Goal: Navigation & Orientation: Find specific page/section

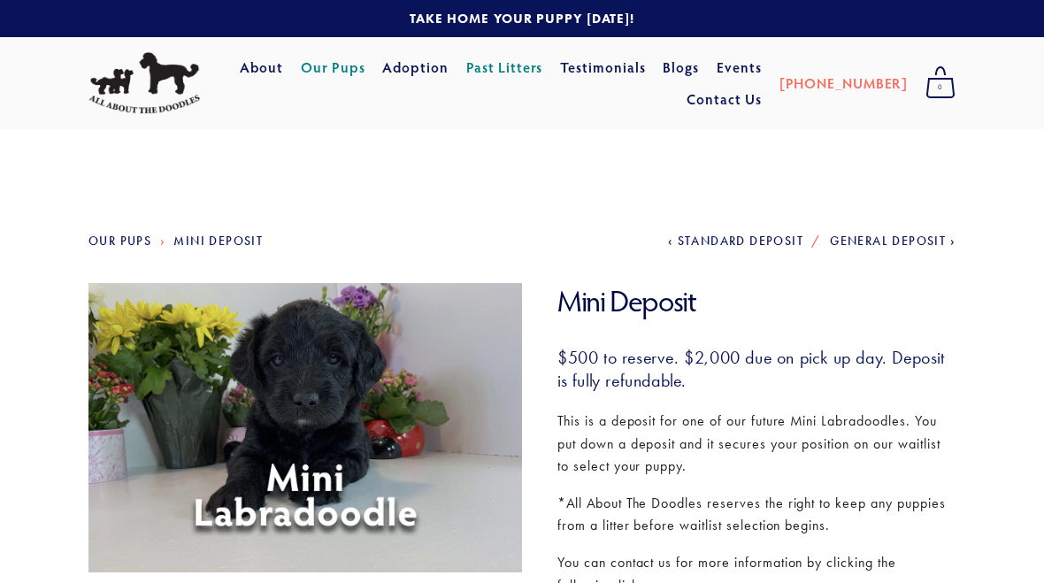
click at [365, 66] on link "Our Pups" at bounding box center [333, 67] width 65 height 32
click at [449, 65] on link "Adoption" at bounding box center [415, 67] width 66 height 32
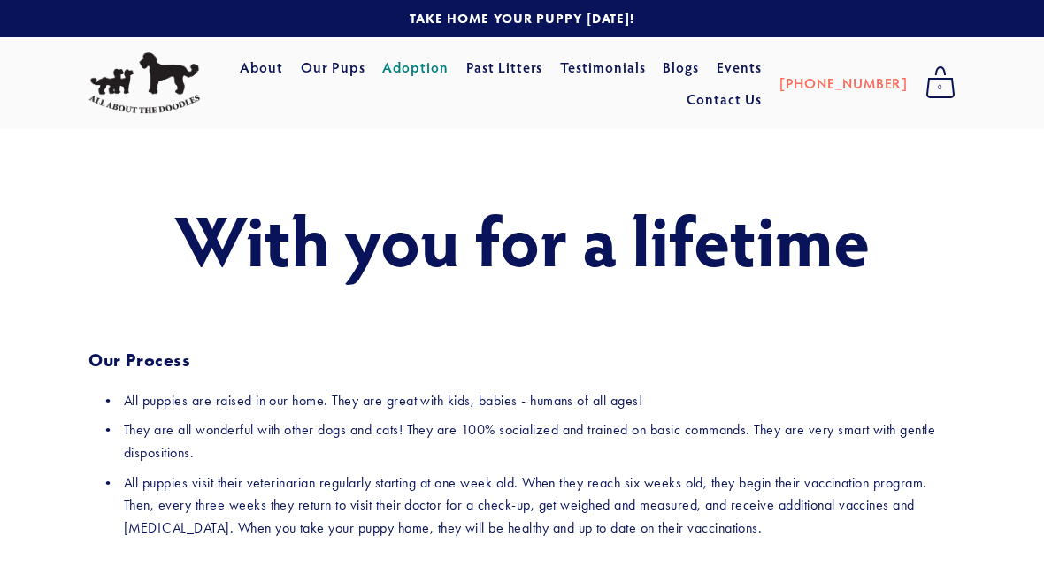
click at [449, 61] on link "Adoption" at bounding box center [415, 67] width 66 height 32
click at [449, 68] on link "Adoption" at bounding box center [415, 67] width 66 height 32
click at [365, 83] on link "Our Pups" at bounding box center [333, 67] width 65 height 32
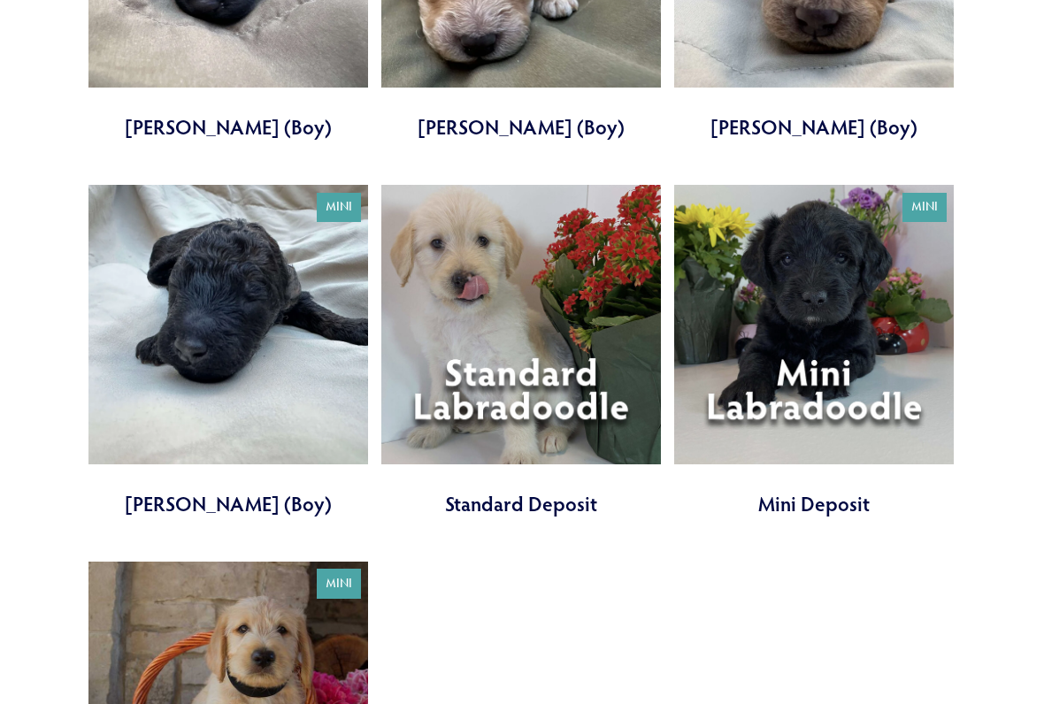
scroll to position [3956, 0]
click at [828, 311] on link at bounding box center [814, 351] width 280 height 333
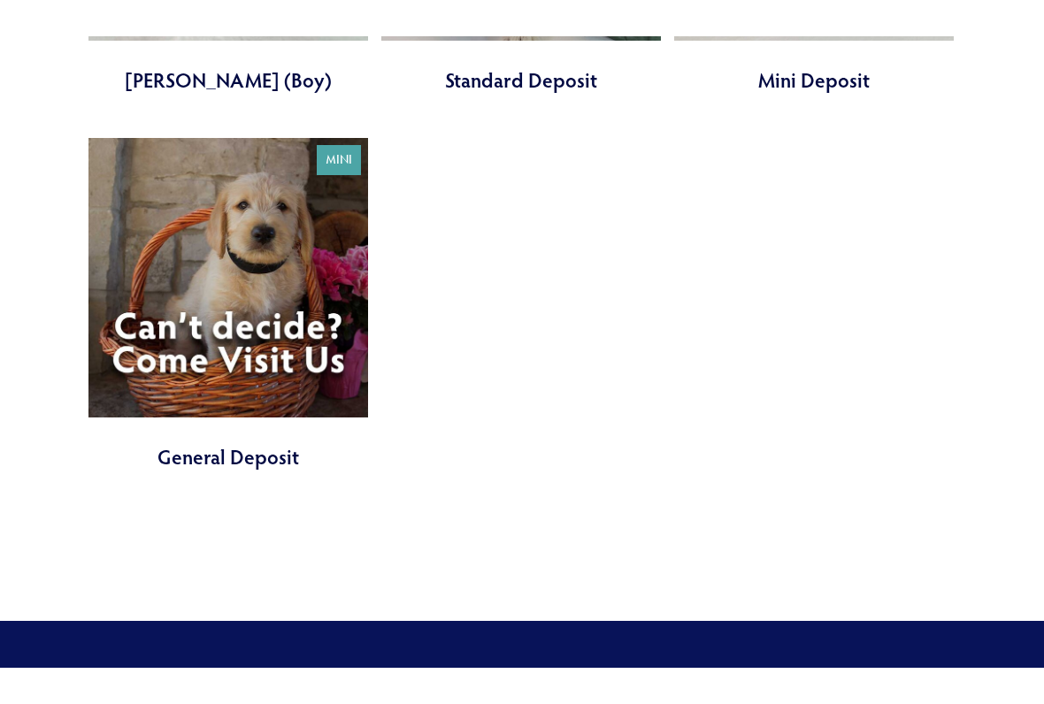
scroll to position [4416, 0]
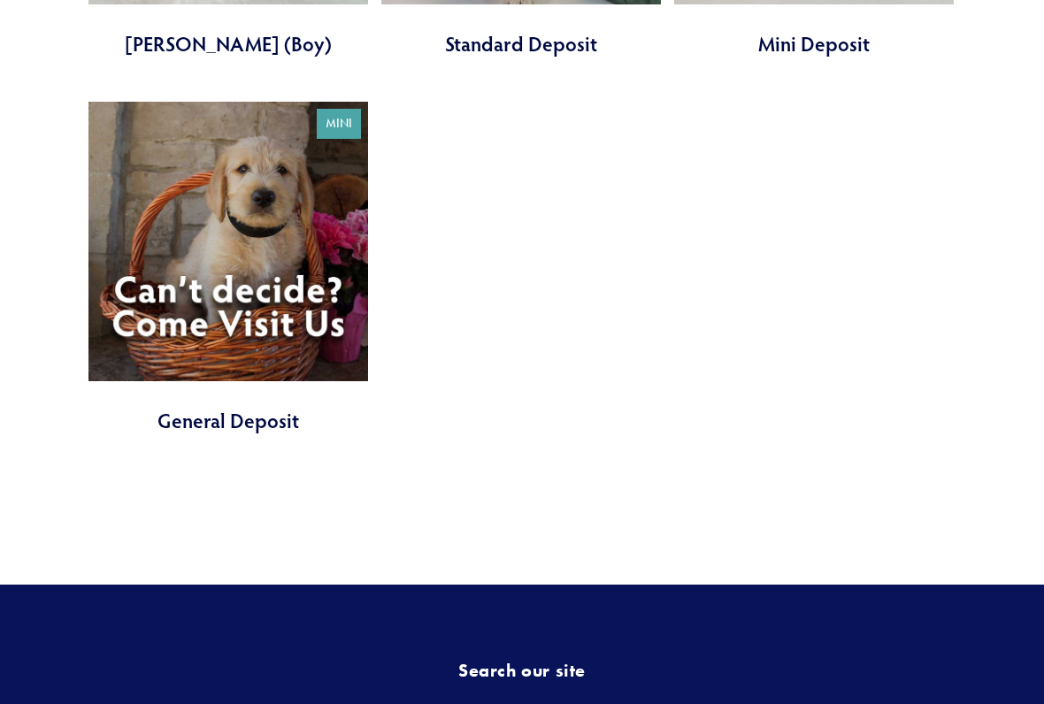
click at [269, 246] on link at bounding box center [228, 268] width 280 height 333
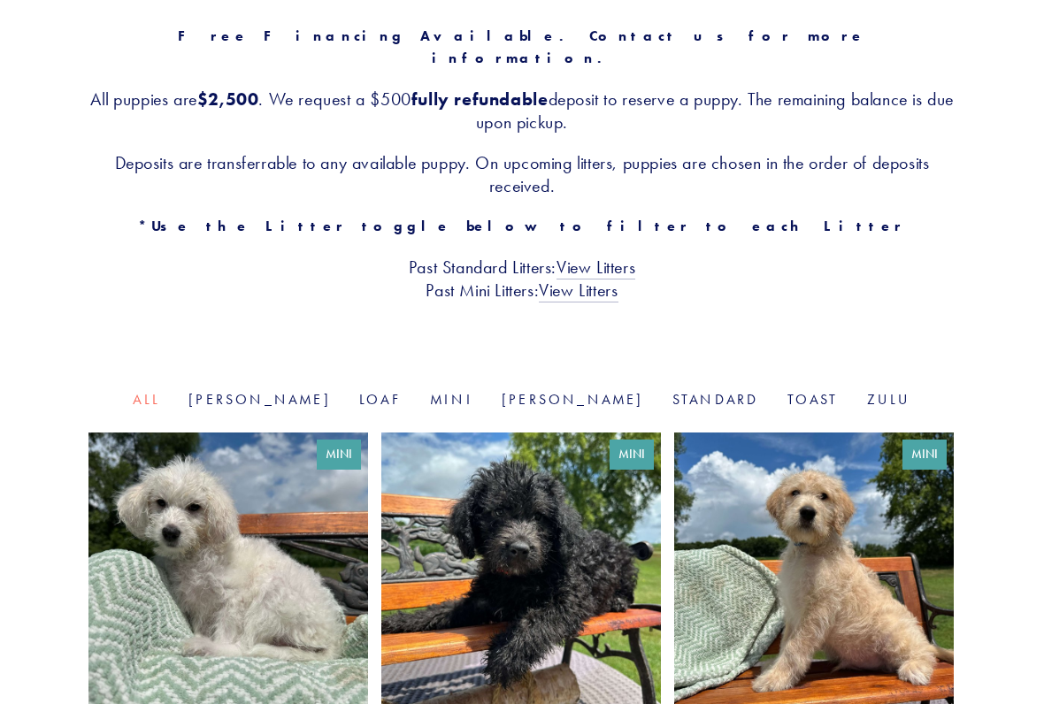
scroll to position [340, 0]
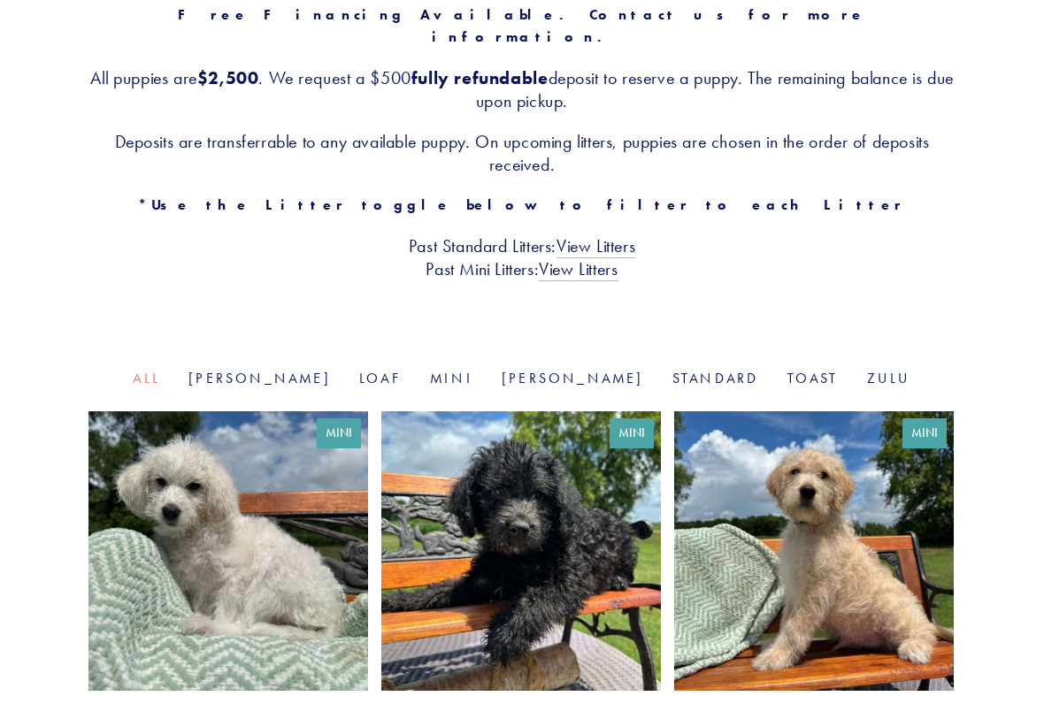
click at [471, 370] on link "Mini" at bounding box center [451, 378] width 43 height 17
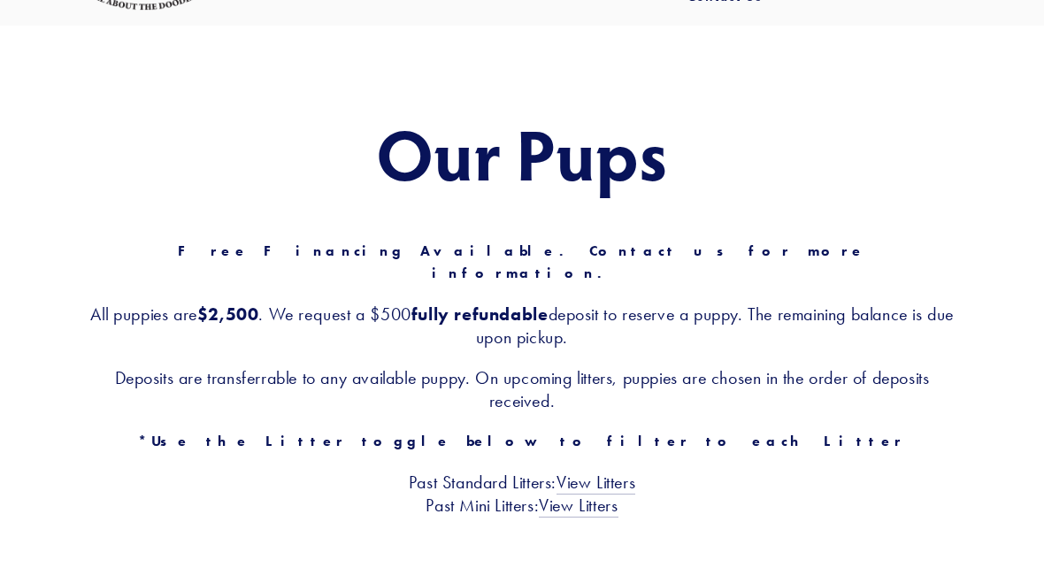
scroll to position [5, 0]
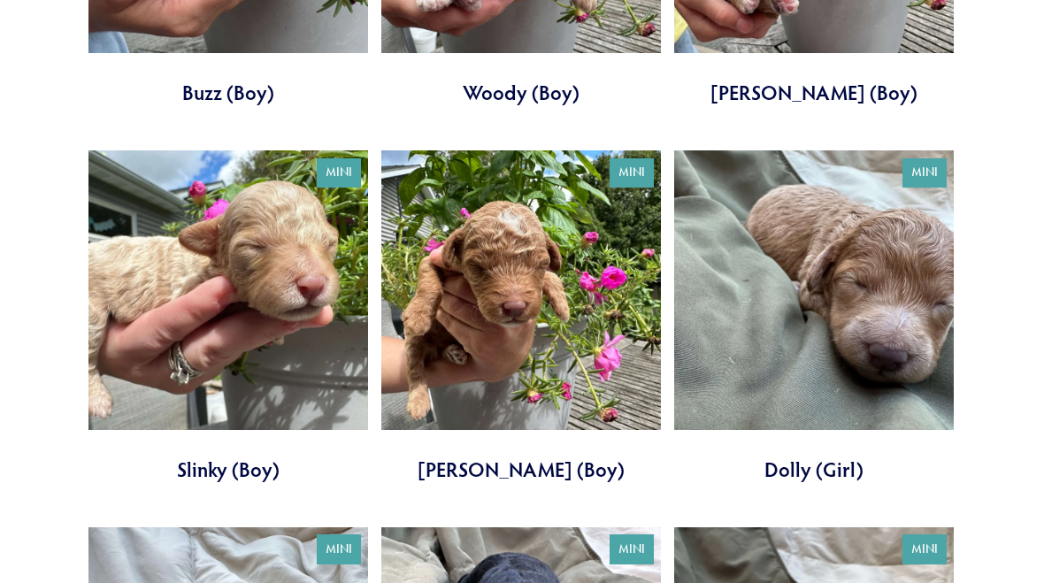
scroll to position [2050, 0]
